Goal: Task Accomplishment & Management: Manage account settings

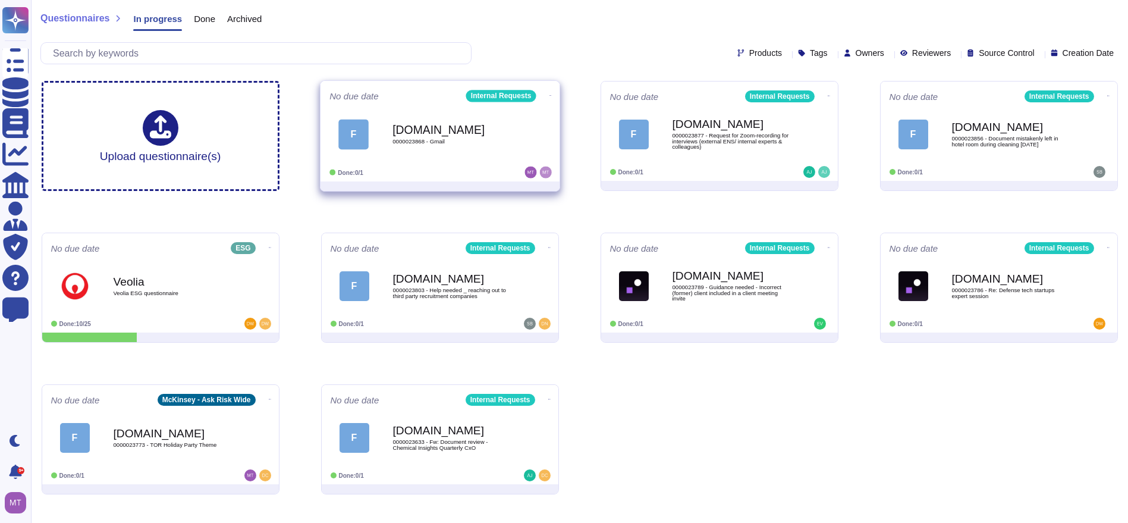
click at [455, 137] on div "[DOMAIN_NAME] 0000023868 - Gmail" at bounding box center [452, 134] width 120 height 48
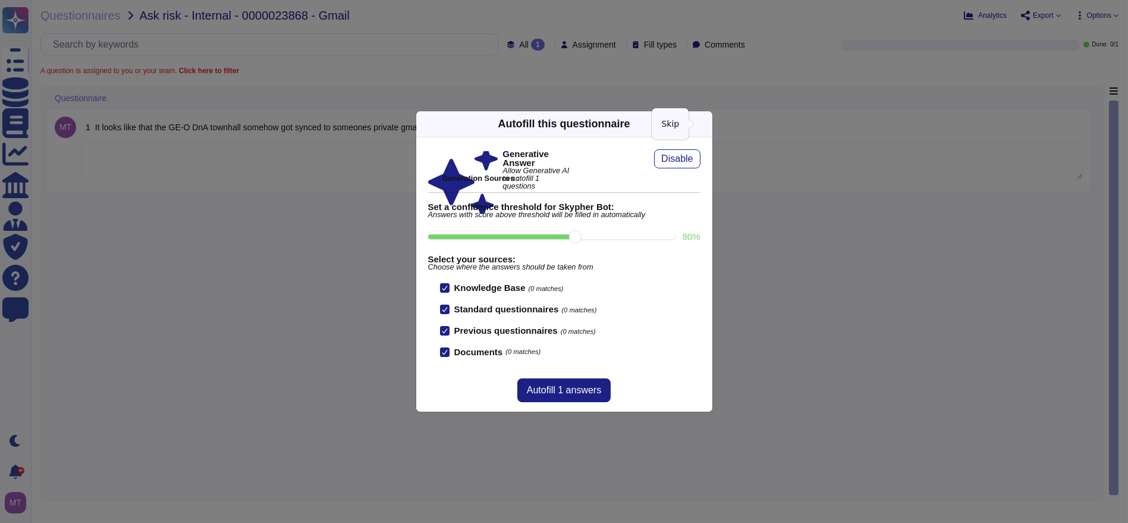
click at [705, 124] on icon at bounding box center [705, 124] width 0 height 0
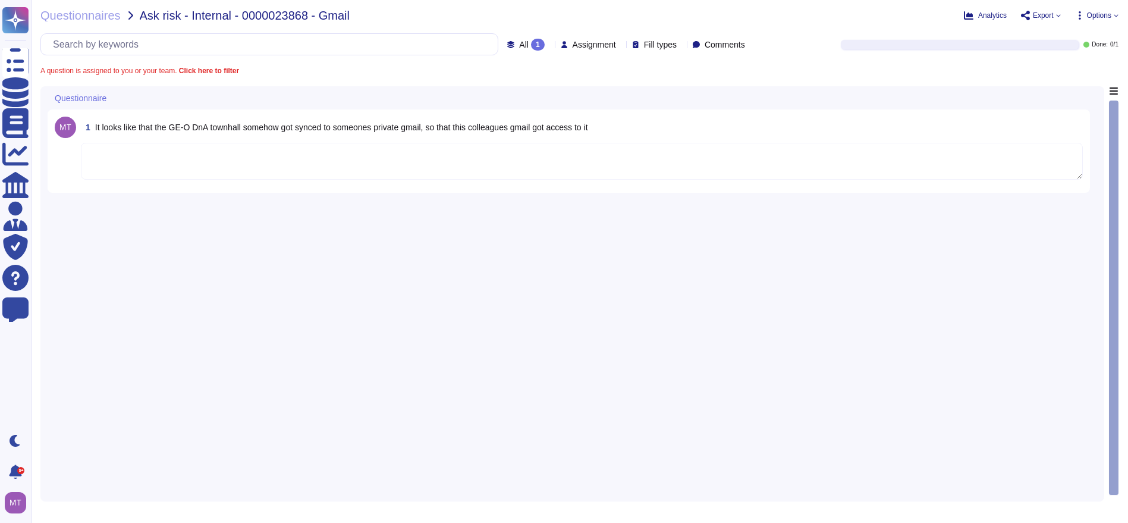
click at [363, 152] on textarea at bounding box center [582, 161] width 1002 height 37
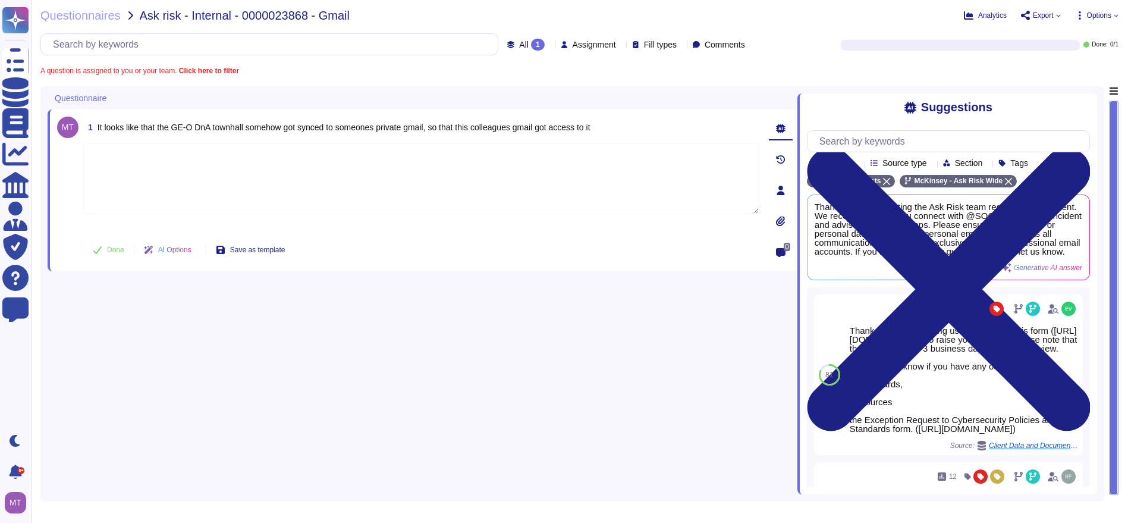
paste textarea "We are looping in @SOC team to record this incident and advise on next steps. P…"
type textarea "We are looping in @SOC team to record this incident and advise on next steps. P…"
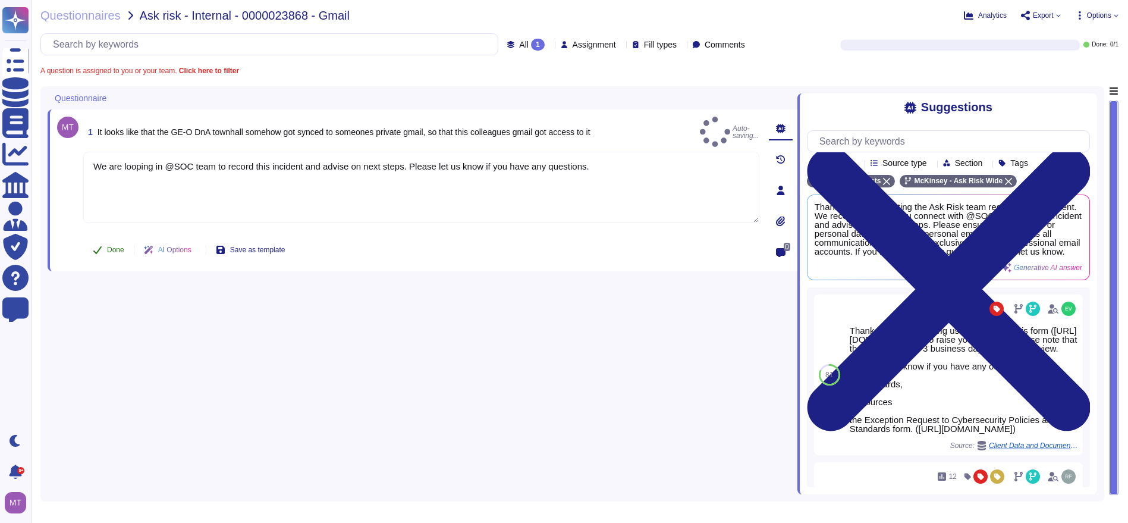
click at [102, 245] on icon at bounding box center [98, 250] width 10 height 10
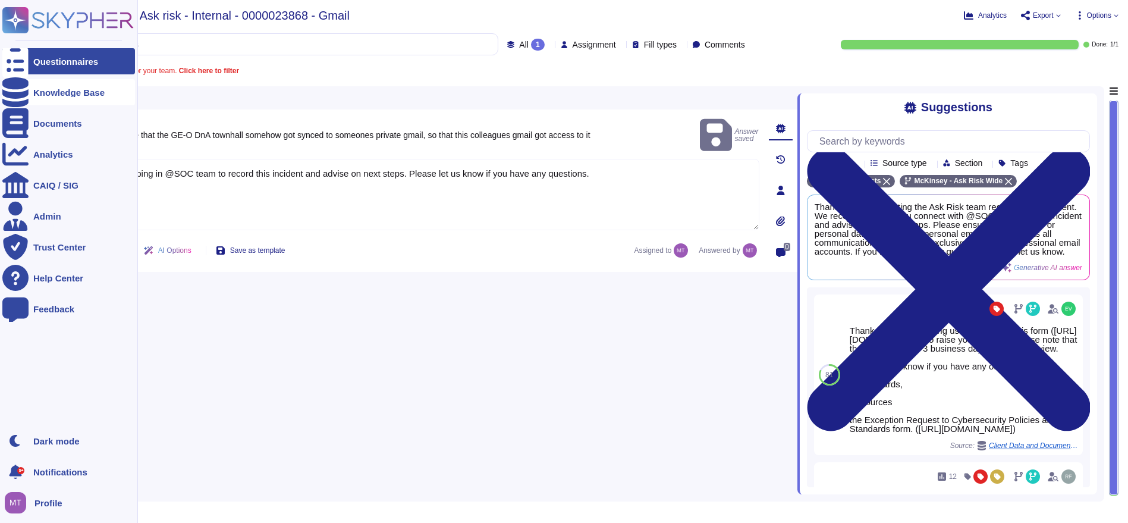
click at [39, 87] on div "Knowledge Base" at bounding box center [68, 92] width 133 height 26
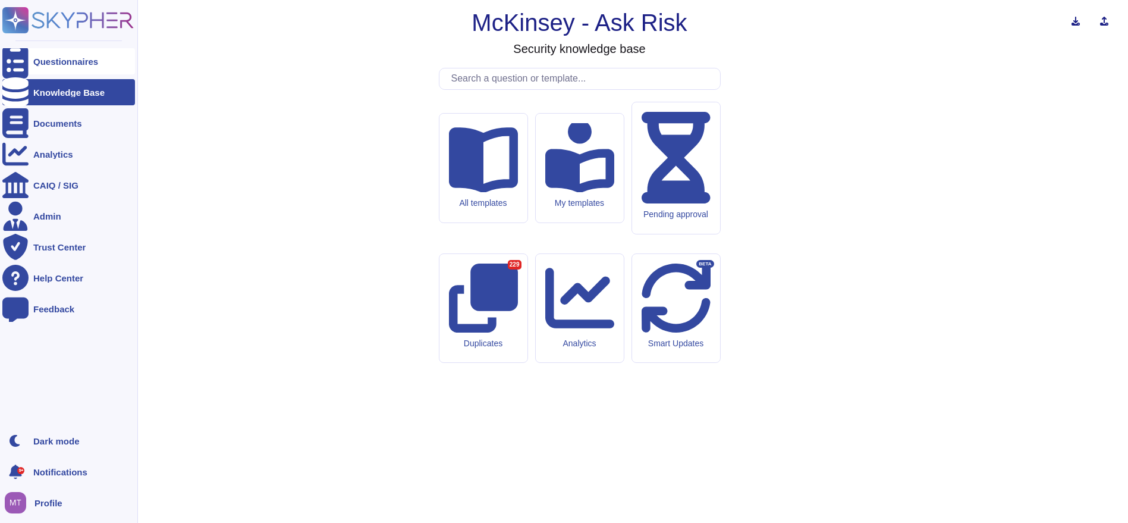
click at [22, 58] on div at bounding box center [15, 61] width 26 height 26
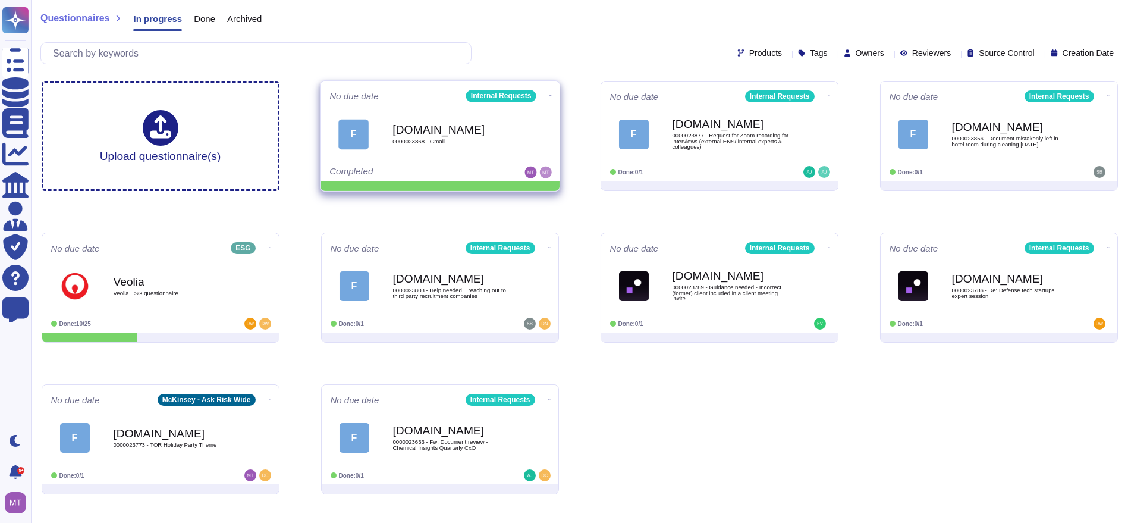
click at [549, 94] on icon at bounding box center [550, 95] width 2 height 3
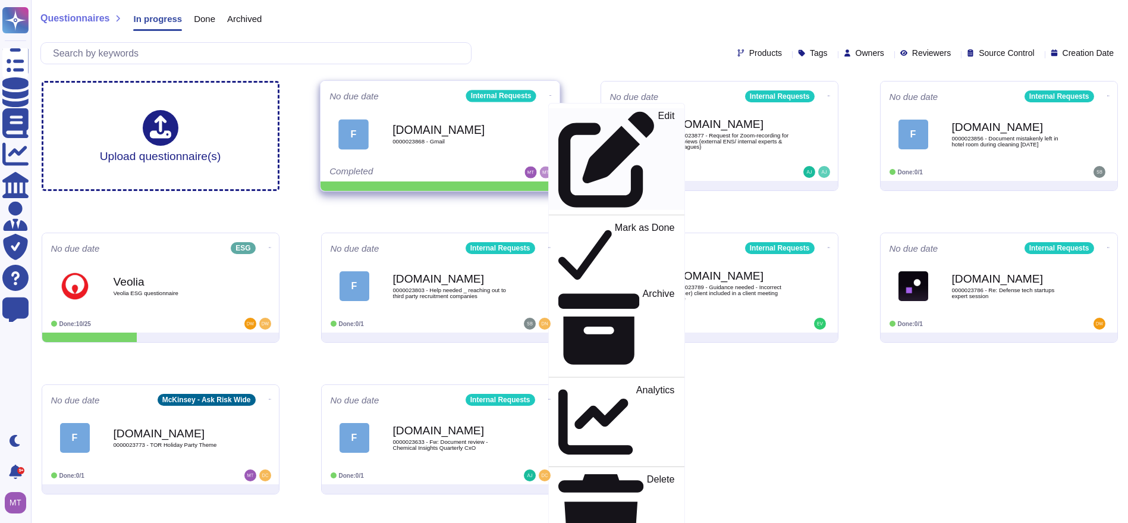
click at [658, 114] on p "Edit" at bounding box center [666, 159] width 17 height 96
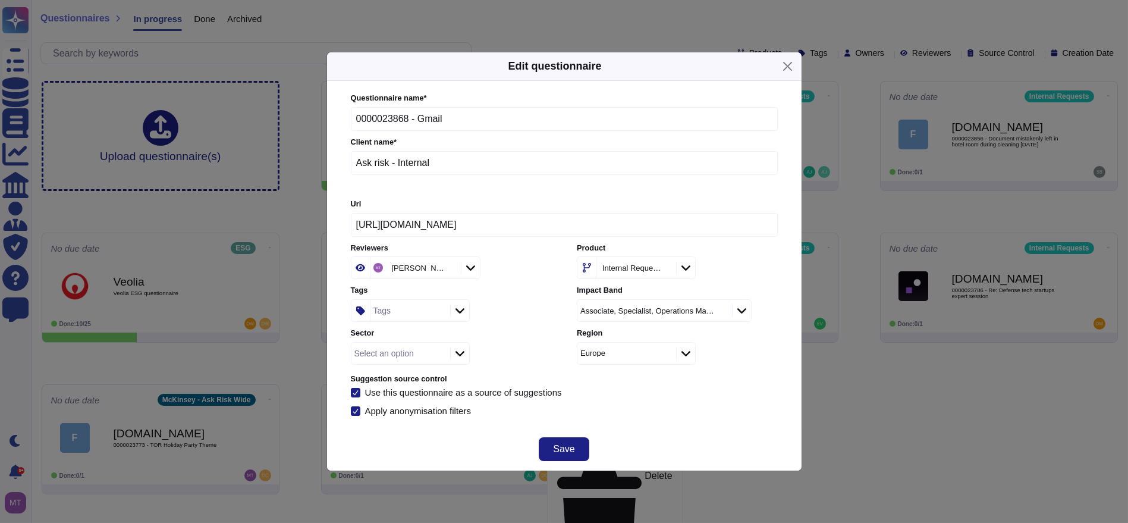
click at [391, 310] on div "Tags" at bounding box center [408, 310] width 77 height 21
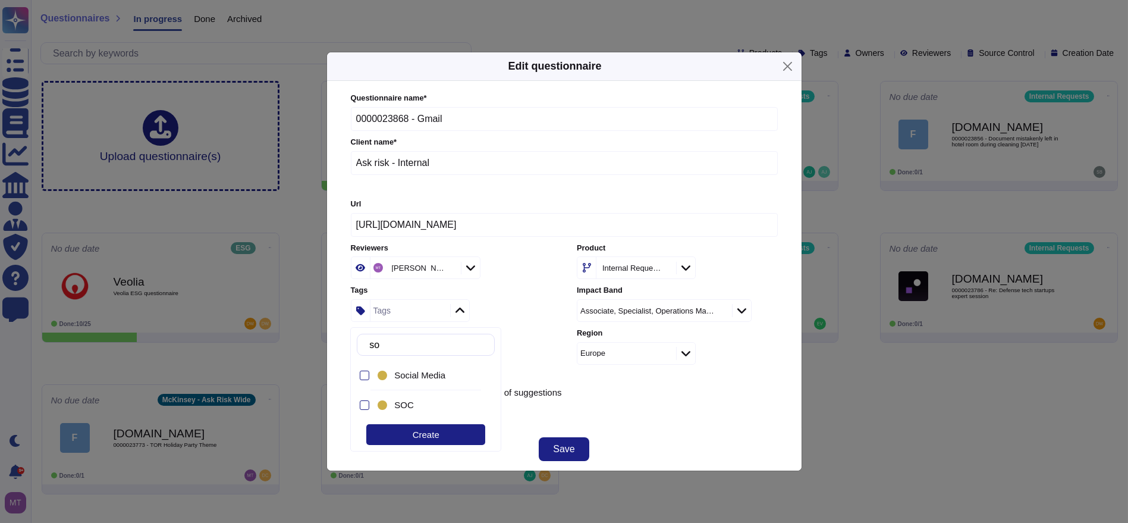
type input "soc"
drag, startPoint x: 407, startPoint y: 402, endPoint x: 544, endPoint y: 432, distance: 140.1
click at [408, 402] on span "SOC" at bounding box center [404, 404] width 20 height 11
click at [550, 437] on button "Save" at bounding box center [564, 449] width 50 height 24
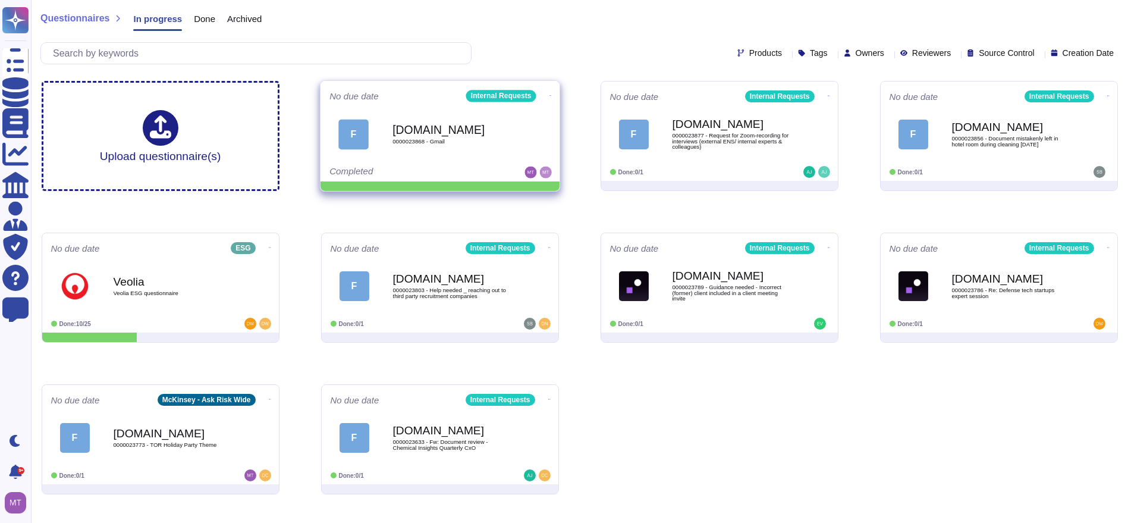
click at [548, 88] on span at bounding box center [550, 94] width 5 height 12
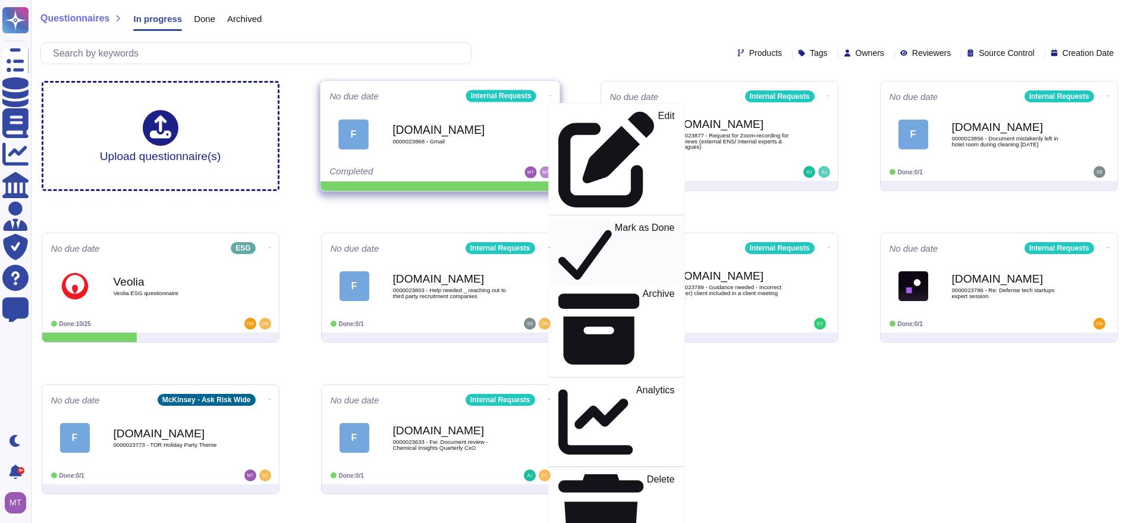
click at [562, 220] on link "Mark as Done" at bounding box center [616, 253] width 136 height 66
